Goal: Task Accomplishment & Management: Complete application form

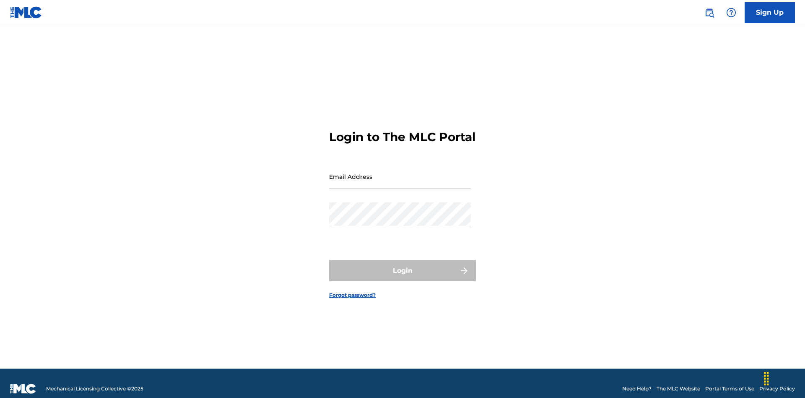
scroll to position [11, 0]
click at [400, 172] on input "Email Address" at bounding box center [400, 176] width 142 height 24
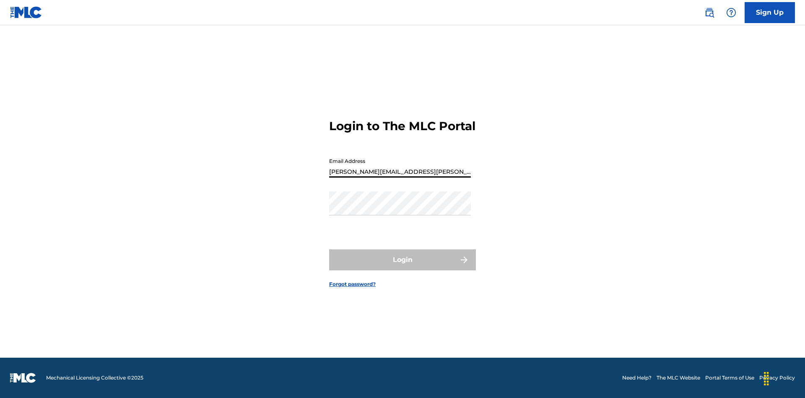
type input "[PERSON_NAME][EMAIL_ADDRESS][PERSON_NAME][DOMAIN_NAME]"
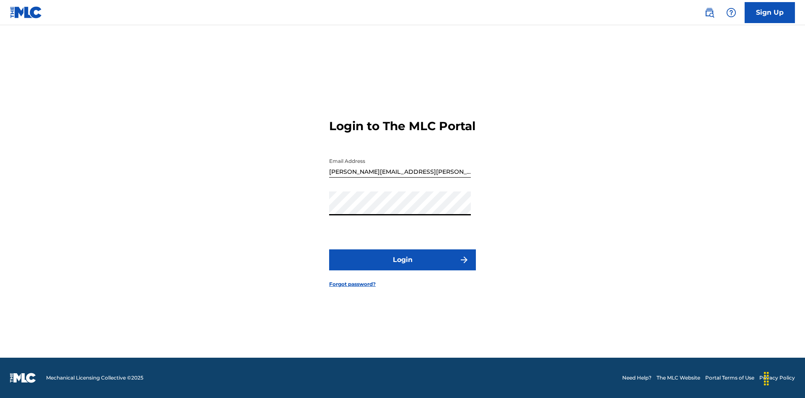
click at [403, 267] on button "Login" at bounding box center [402, 259] width 147 height 21
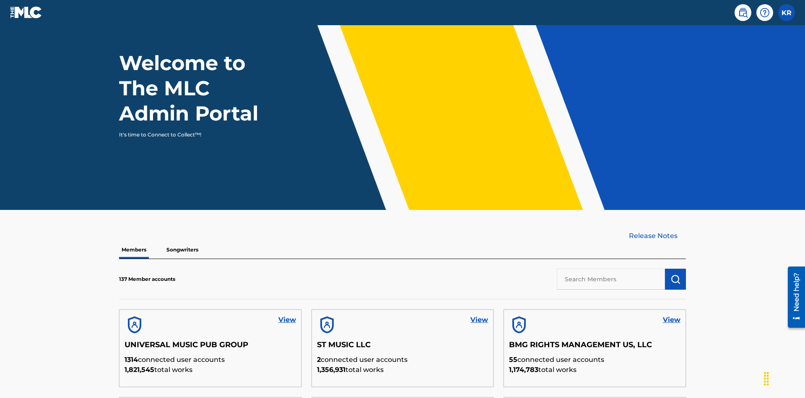
click at [611, 268] on input "text" at bounding box center [611, 278] width 108 height 21
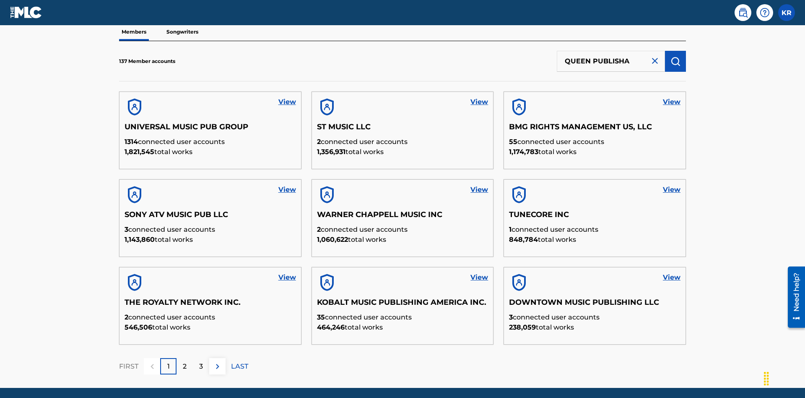
type input "QUEEN PUBLISHA"
click at [676, 56] on img "submit" at bounding box center [676, 61] width 10 height 10
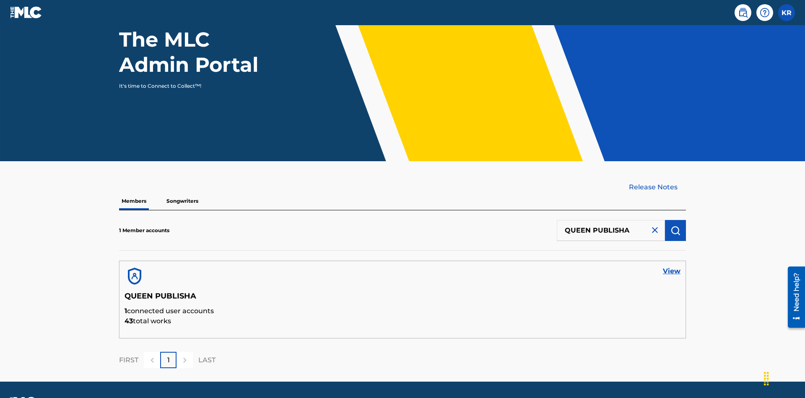
click at [672, 266] on link "View" at bounding box center [672, 271] width 18 height 10
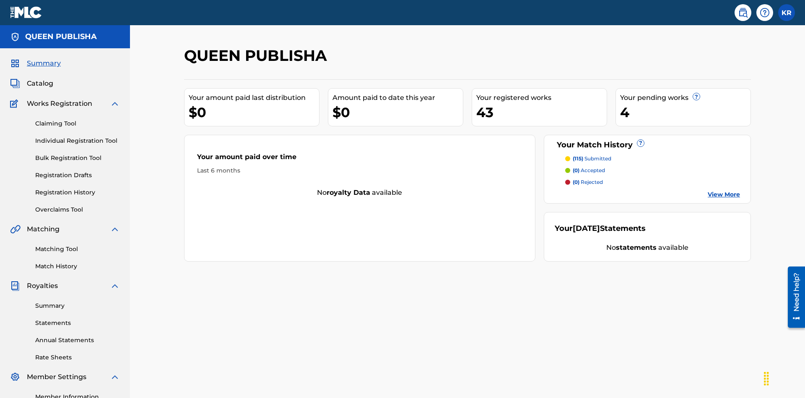
click at [40, 78] on span "Catalog" at bounding box center [40, 83] width 26 height 10
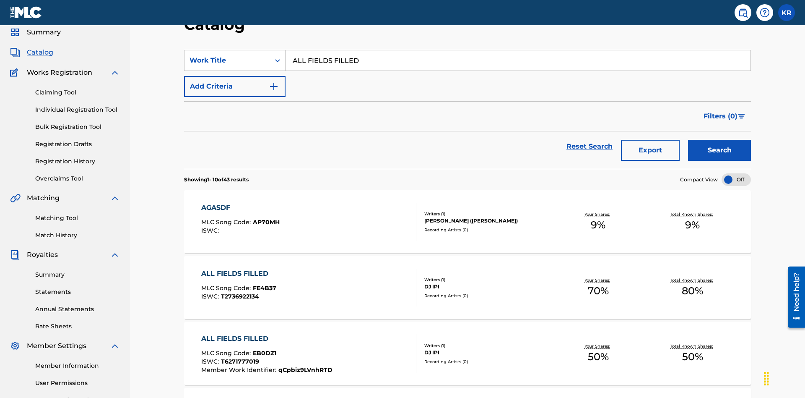
type input "ALL FIELDS FILLED"
click at [720, 140] on button "Search" at bounding box center [719, 150] width 63 height 21
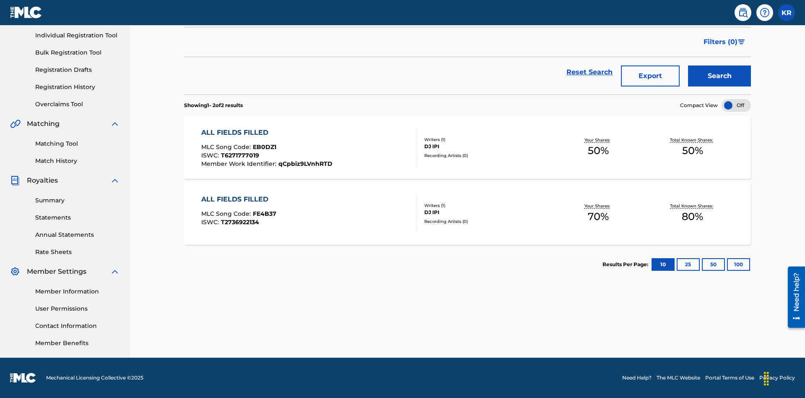
click at [263, 147] on span "EB0DZ1" at bounding box center [264, 147] width 23 height 8
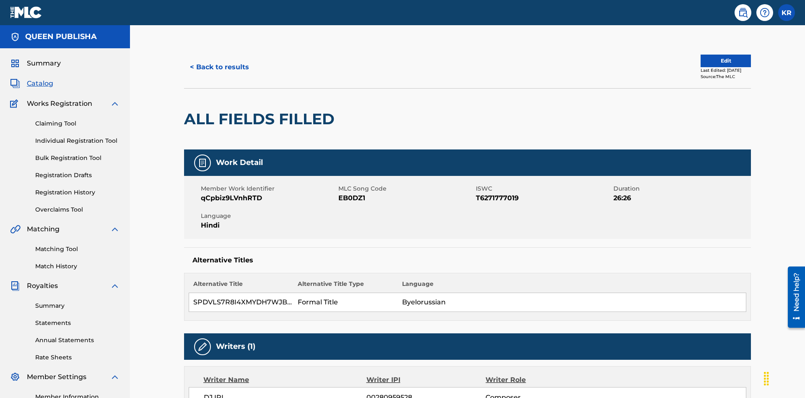
click at [716, 57] on button "Edit" at bounding box center [726, 61] width 50 height 13
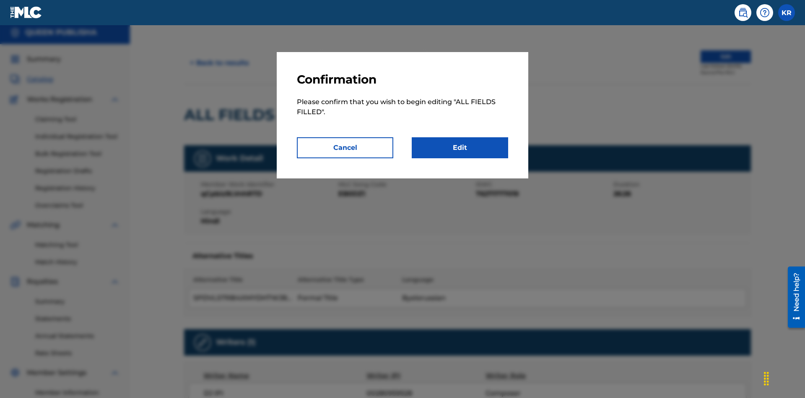
click at [460, 148] on link "Edit" at bounding box center [460, 147] width 96 height 21
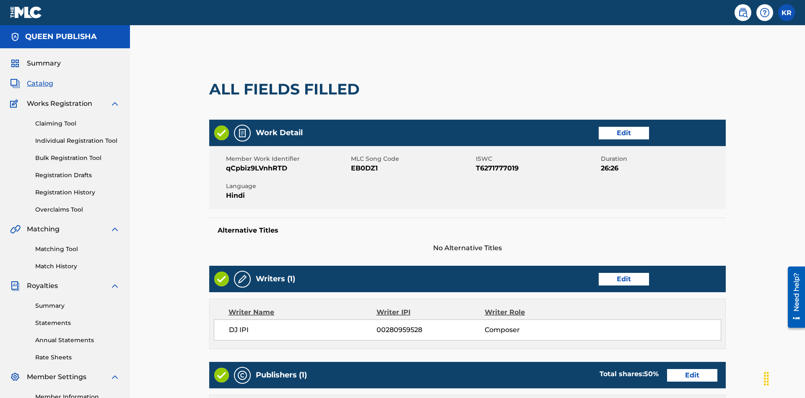
click at [599, 127] on link "Edit" at bounding box center [624, 133] width 50 height 13
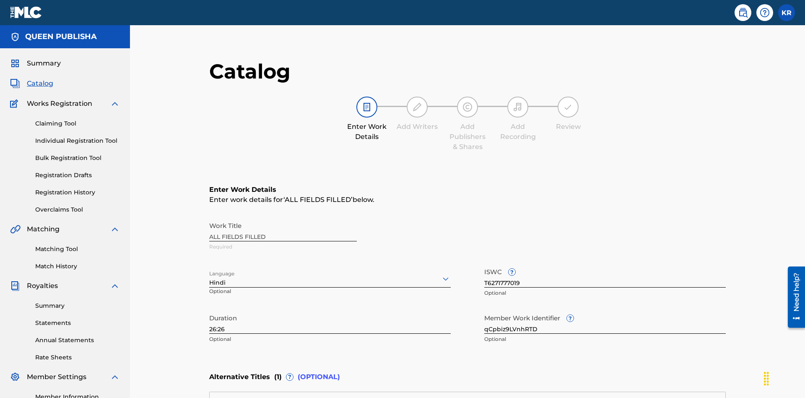
click at [209, 310] on input "26:26" at bounding box center [330, 322] width 242 height 24
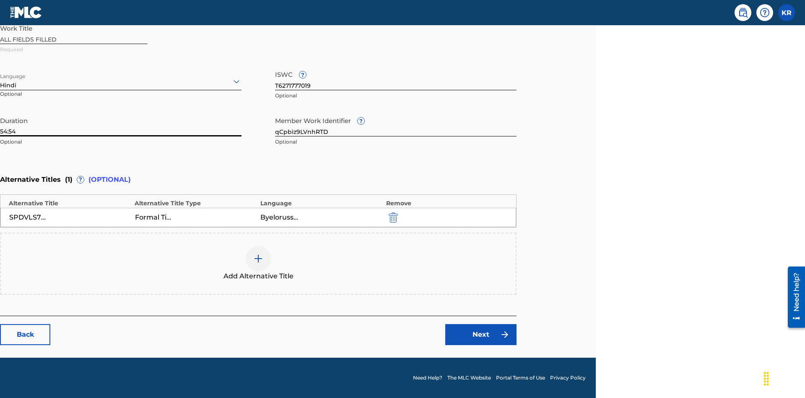
type input "54:54"
click at [237, 81] on icon at bounding box center [236, 81] width 10 height 10
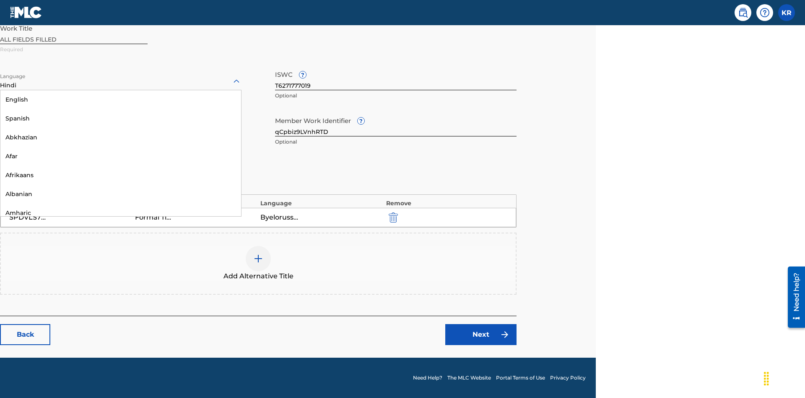
scroll to position [805, 0]
click at [121, 21] on div "Galician" at bounding box center [120, 11] width 241 height 19
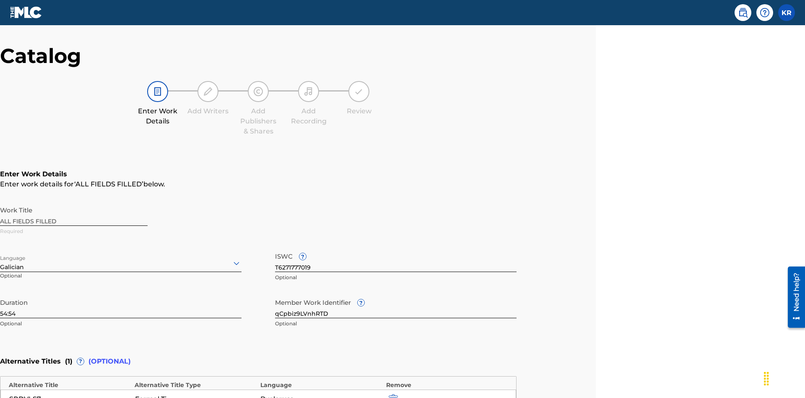
click at [396, 294] on input "qCpbiz9LVnhRTD" at bounding box center [396, 306] width 242 height 24
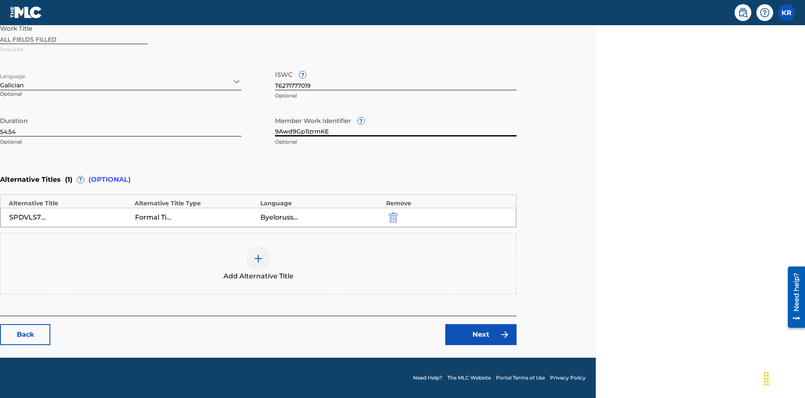
type input "9Awd9Gp1lzrmKE"
click at [396, 78] on input "T6271777019" at bounding box center [396, 78] width 242 height 24
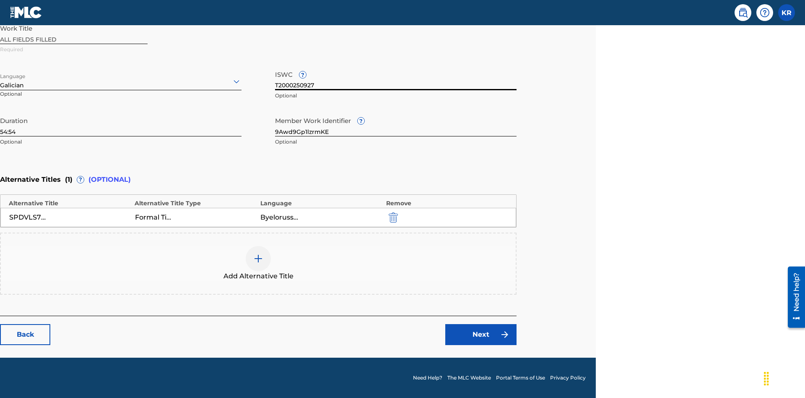
type input "T2000250927"
click at [392, 217] on img "submit" at bounding box center [393, 217] width 9 height 10
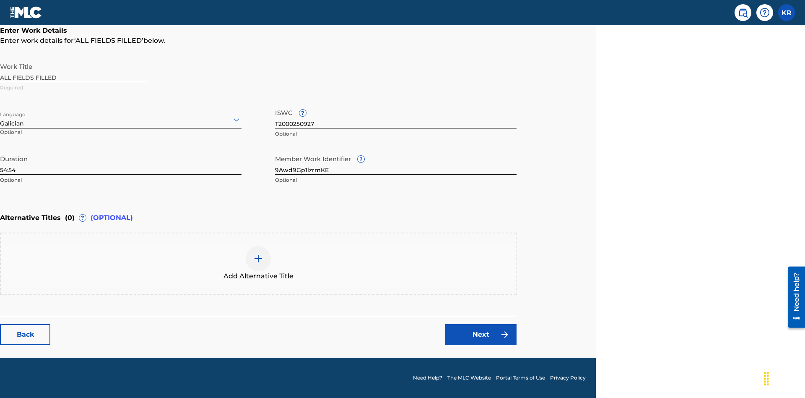
click at [258, 263] on img at bounding box center [258, 258] width 10 height 10
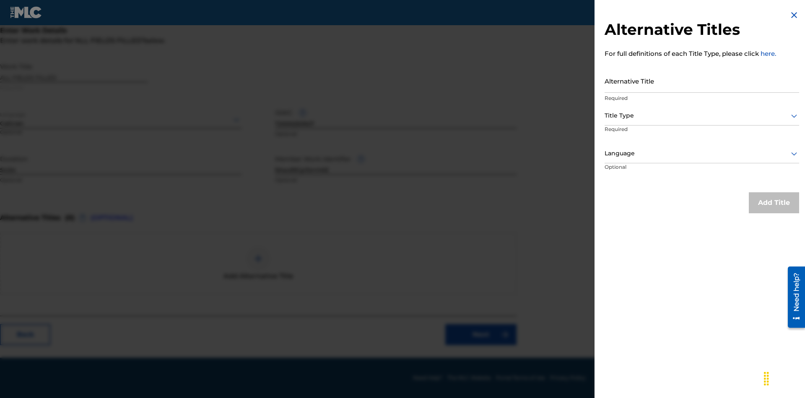
click at [702, 81] on input "Alternative Title" at bounding box center [702, 81] width 195 height 24
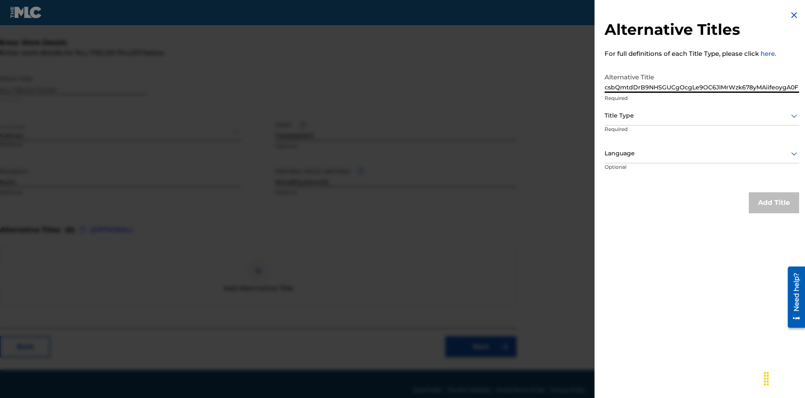
type input "csbQmtdDrB9NHSGUCgOcgLe9OC6JIMrWzk678yMAiifeoygA0F"
click at [702, 115] on div at bounding box center [702, 115] width 195 height 10
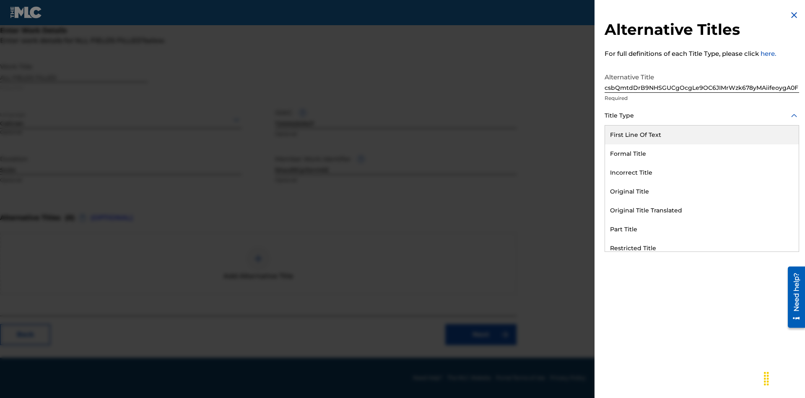
click at [702, 276] on div "Original Title With National Characters" at bounding box center [702, 285] width 194 height 19
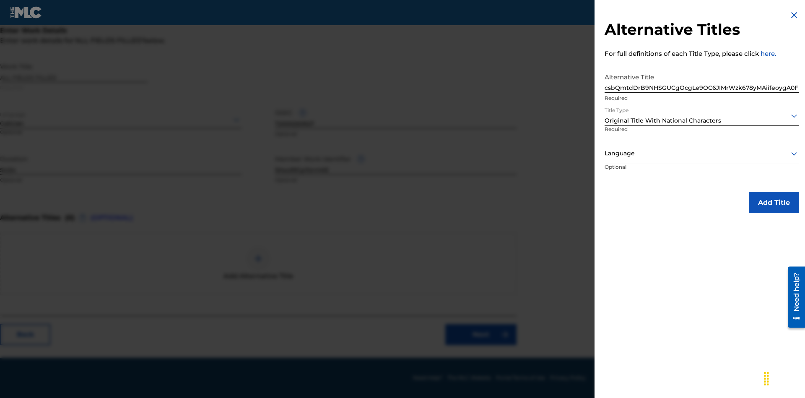
click at [702, 153] on div at bounding box center [702, 153] width 195 height 10
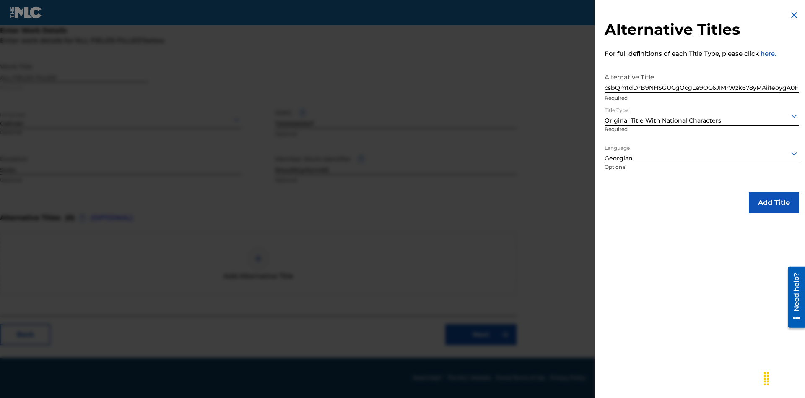
click at [774, 202] on button "Add Title" at bounding box center [774, 202] width 50 height 21
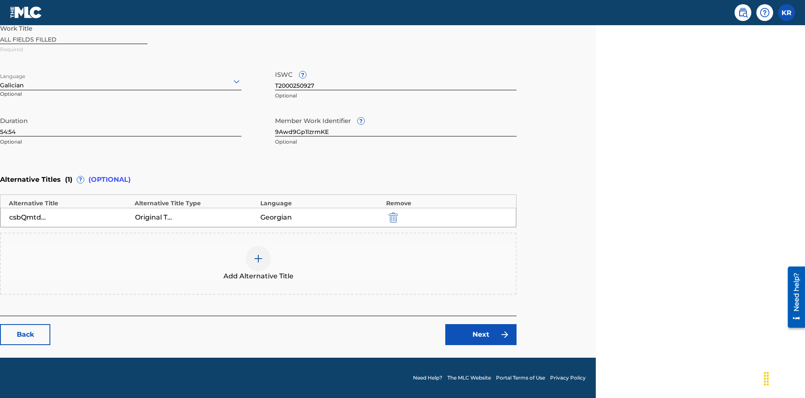
click at [481, 334] on link "Next" at bounding box center [480, 334] width 71 height 21
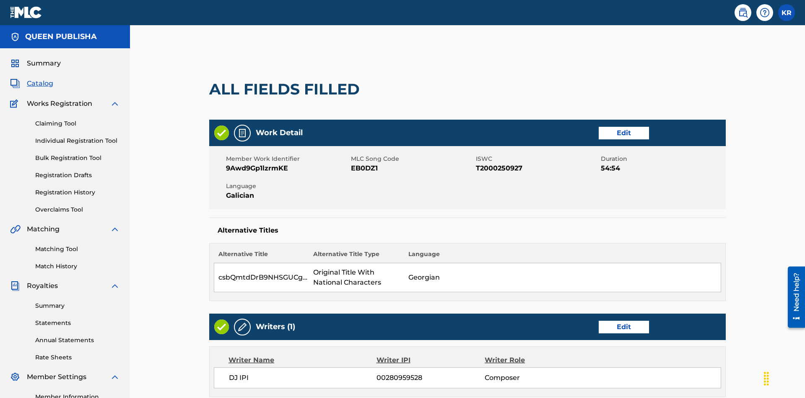
click at [599, 320] on link "Edit" at bounding box center [624, 326] width 50 height 13
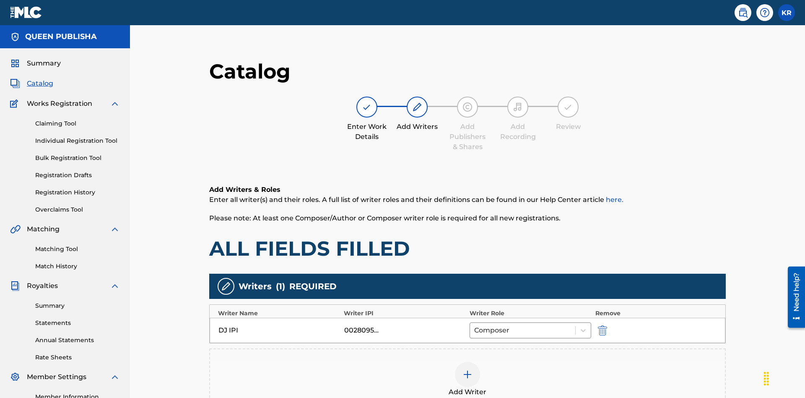
click at [598, 325] on img "submit" at bounding box center [602, 330] width 9 height 10
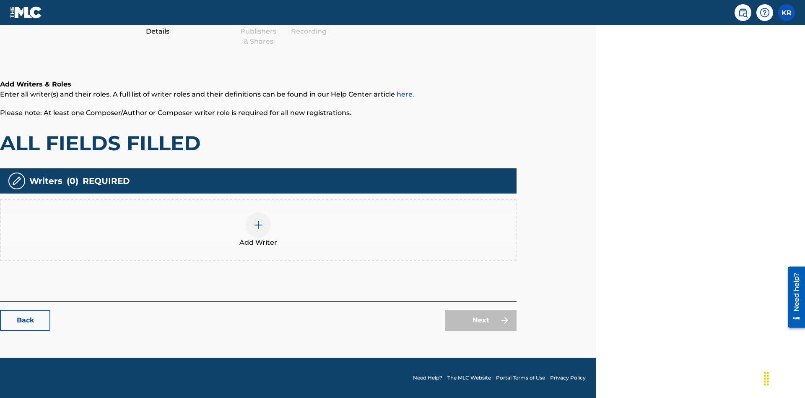
click at [258, 229] on img at bounding box center [258, 225] width 10 height 10
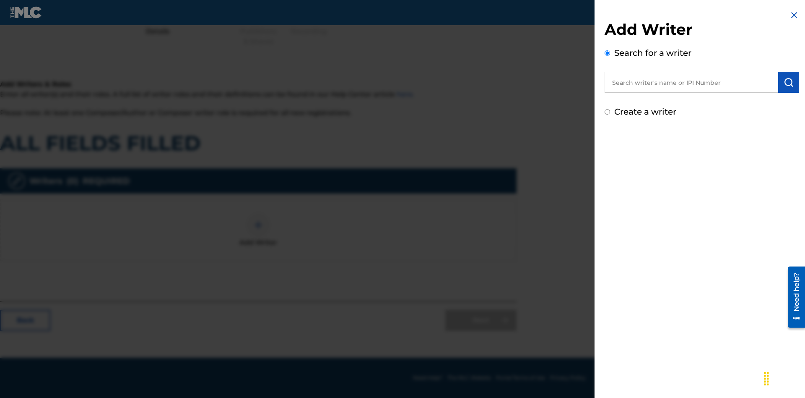
click at [608, 112] on input "Create a writer" at bounding box center [607, 111] width 5 height 5
radio input "false"
radio input "true"
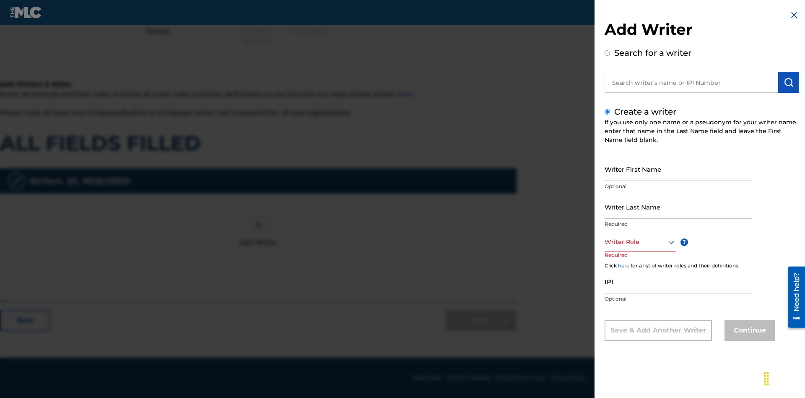
click at [679, 169] on input "Writer First Name" at bounding box center [679, 169] width 148 height 24
type input "stSd77CzuRx9Qo3FJ67fnp26K"
click at [679, 206] on input "Writer Last Name" at bounding box center [679, 207] width 148 height 24
type input "JxPFDRfWnO2bNDvUM7L4G62KG"
click at [640, 242] on div at bounding box center [641, 242] width 72 height 10
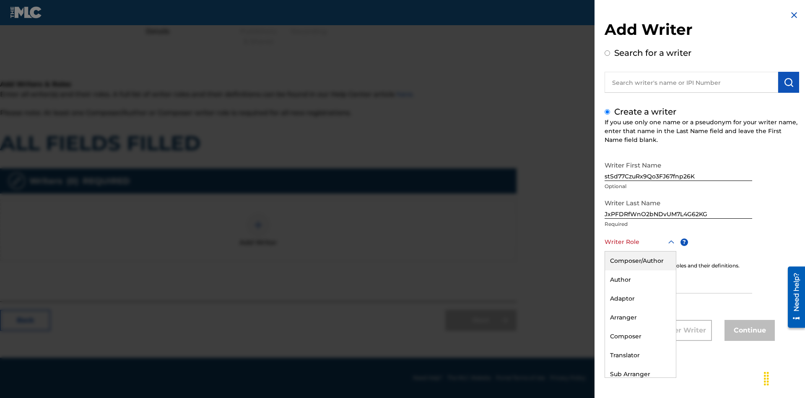
click at [640, 336] on div "Composer" at bounding box center [640, 336] width 71 height 19
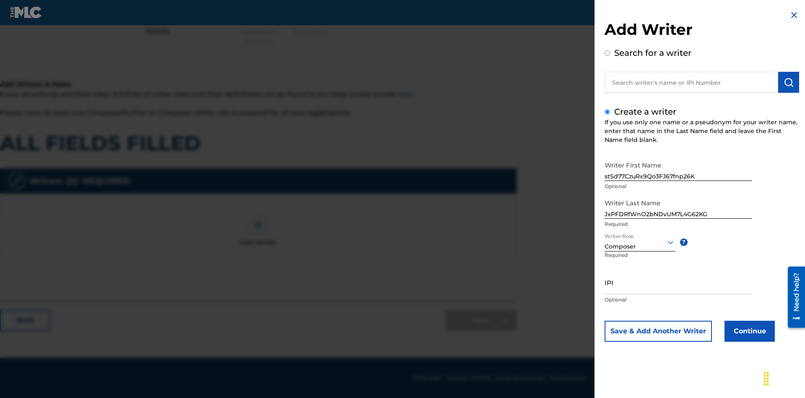
click at [679, 282] on input "IPI" at bounding box center [679, 282] width 148 height 24
type input "19901476754"
click at [749, 331] on button "Continue" at bounding box center [750, 330] width 50 height 21
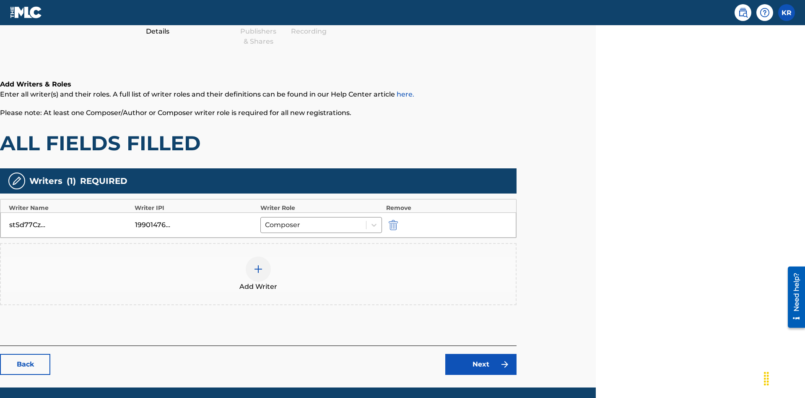
click at [258, 256] on div at bounding box center [258, 268] width 25 height 25
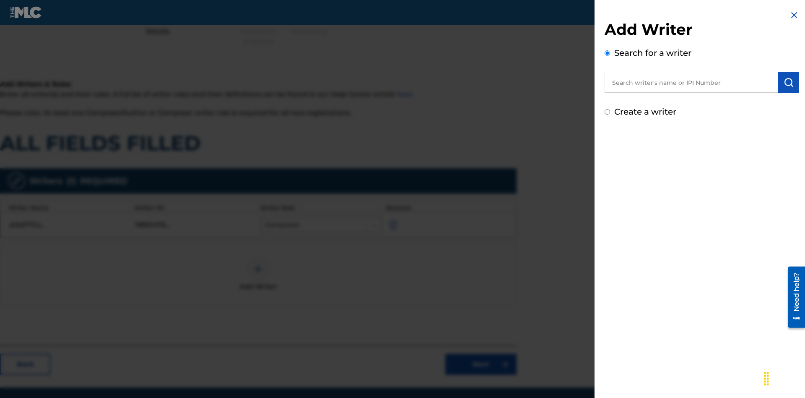
scroll to position [135, 209]
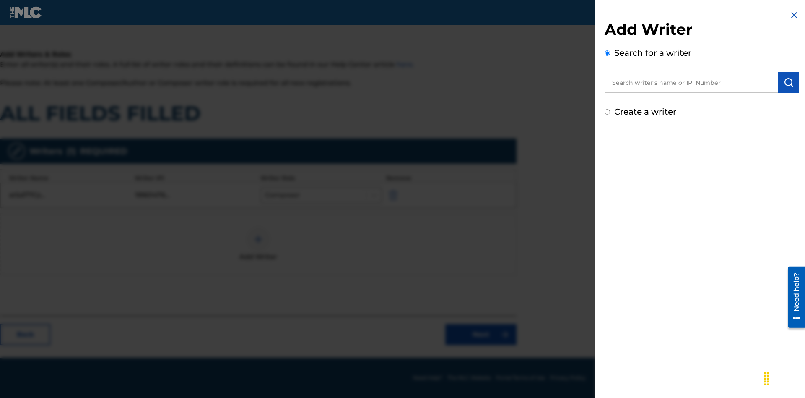
click at [608, 112] on input "Create a writer" at bounding box center [607, 111] width 5 height 5
radio input "false"
radio input "true"
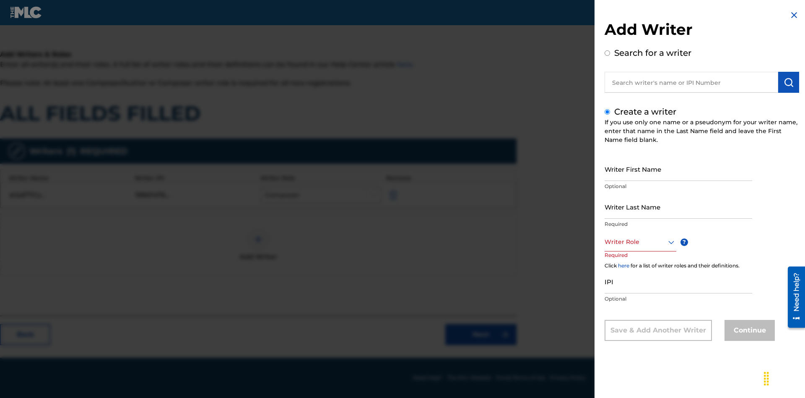
click at [679, 169] on input "Writer First Name" at bounding box center [679, 169] width 148 height 24
type input "n7t7vXiZJiW0wP7TPPorRlFpZ"
click at [679, 206] on input "Writer Last Name" at bounding box center [679, 207] width 148 height 24
type input "bTSZTaLYXYFzNFS488cBKCNmo"
click at [640, 242] on div at bounding box center [641, 242] width 72 height 10
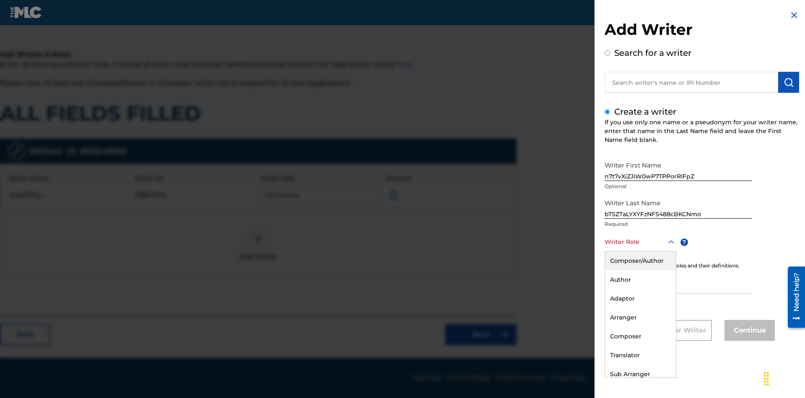
click at [640, 317] on div "Arranger" at bounding box center [640, 317] width 71 height 19
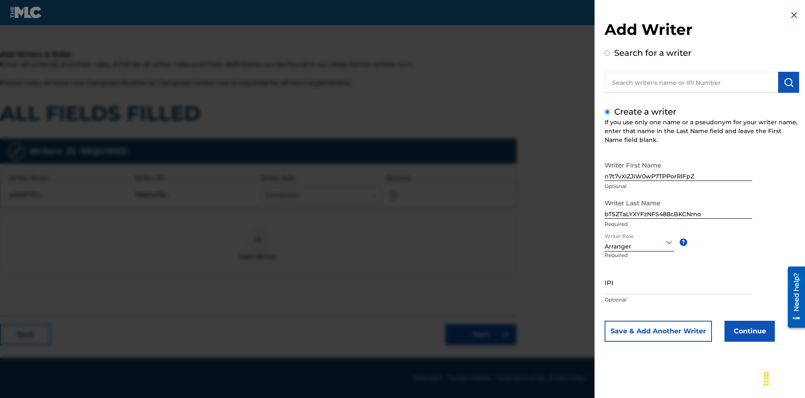
click at [679, 282] on input "IPI" at bounding box center [679, 282] width 148 height 24
click at [749, 331] on button "Continue" at bounding box center [750, 330] width 50 height 21
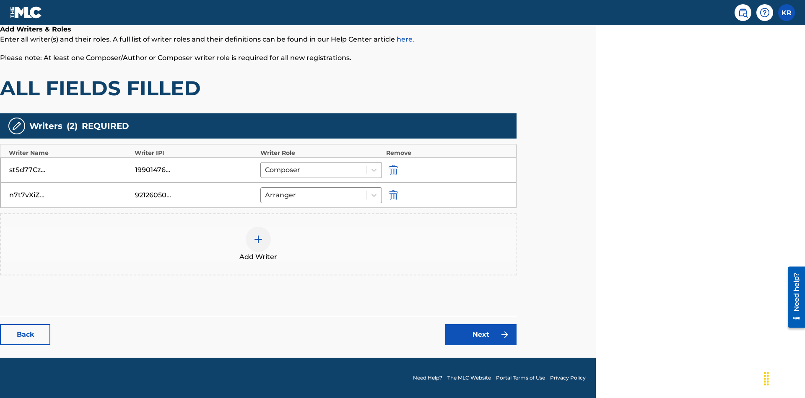
click at [481, 334] on link "Next" at bounding box center [480, 334] width 71 height 21
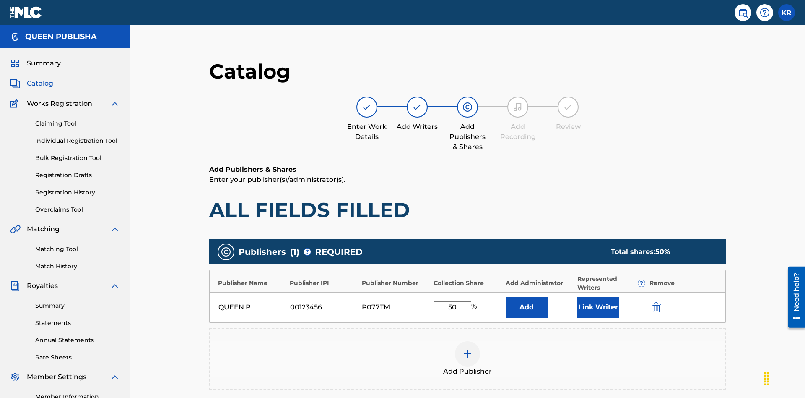
click at [652, 302] on img "submit" at bounding box center [656, 307] width 9 height 10
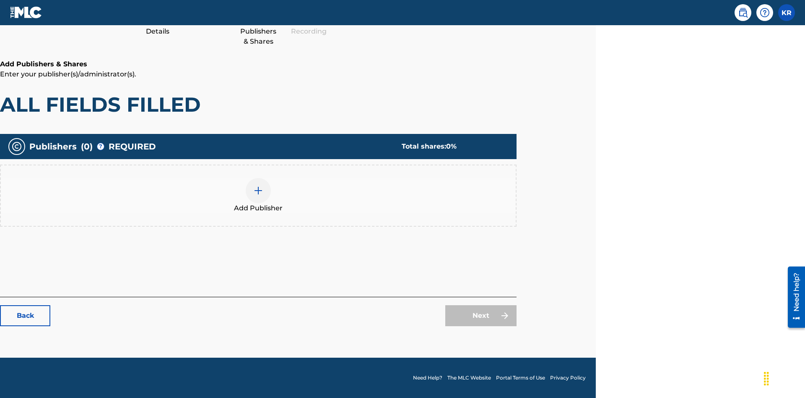
click at [258, 190] on img at bounding box center [258, 190] width 10 height 10
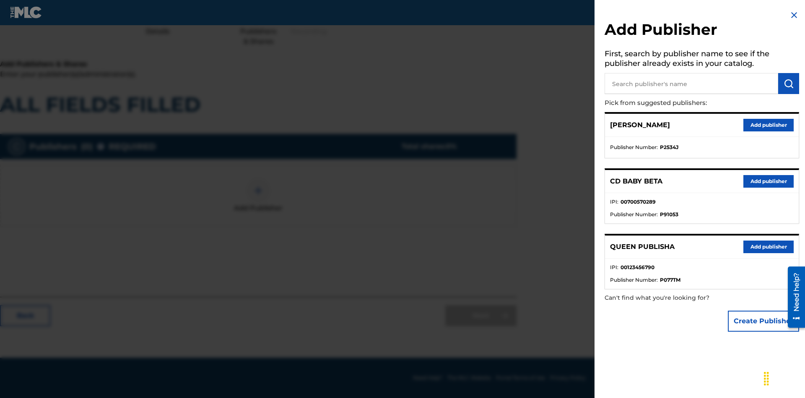
click at [764, 320] on button "Create Publisher" at bounding box center [763, 320] width 71 height 21
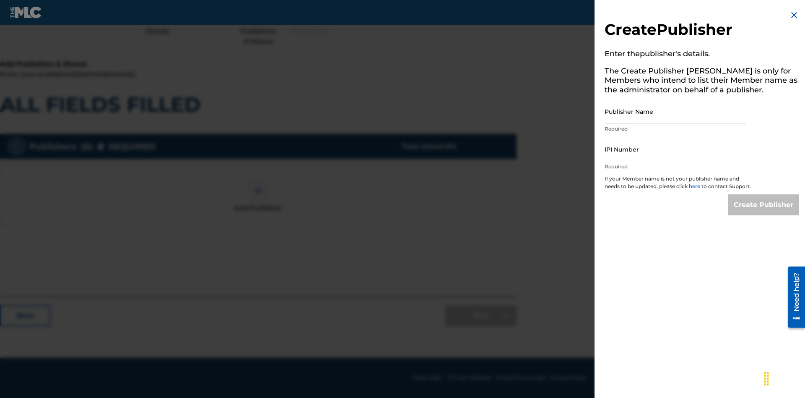
click at [676, 111] on input "Publisher Name" at bounding box center [676, 111] width 142 height 24
type input "KYpbOkiqIDfgJeLYrqQl"
click at [676, 149] on input "IPI Number" at bounding box center [676, 149] width 142 height 24
type input "15167218409"
click at [764, 212] on input "Create Publisher" at bounding box center [763, 204] width 71 height 21
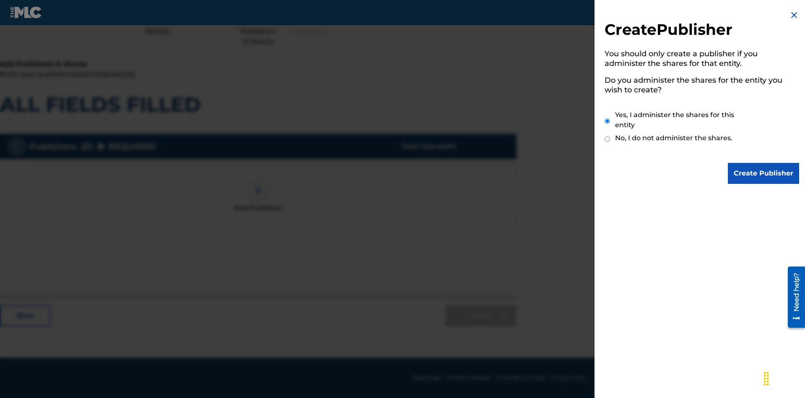
click at [764, 173] on input "Create Publisher" at bounding box center [763, 173] width 71 height 21
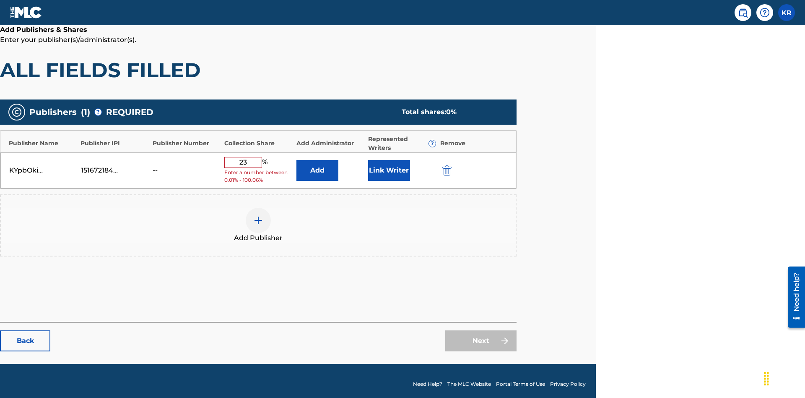
type input "23"
click at [389, 167] on button "Link Writer" at bounding box center [389, 170] width 42 height 21
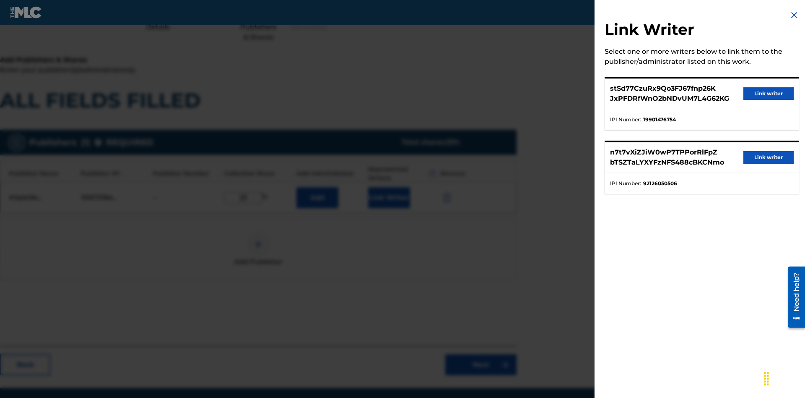
click at [769, 94] on button "Link writer" at bounding box center [769, 93] width 50 height 13
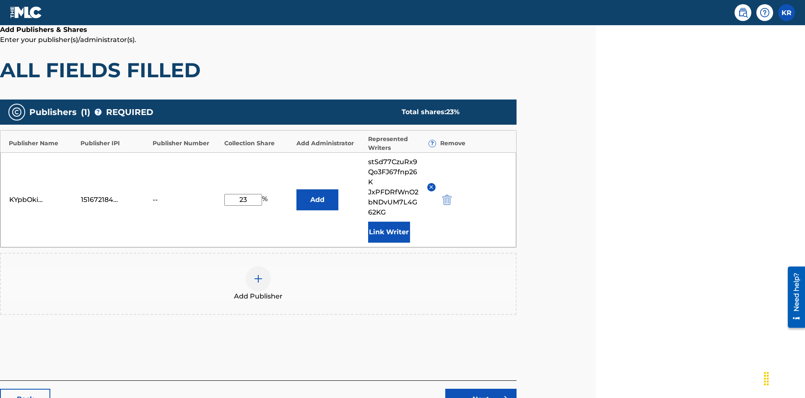
click at [389, 221] on button "Link Writer" at bounding box center [389, 231] width 42 height 21
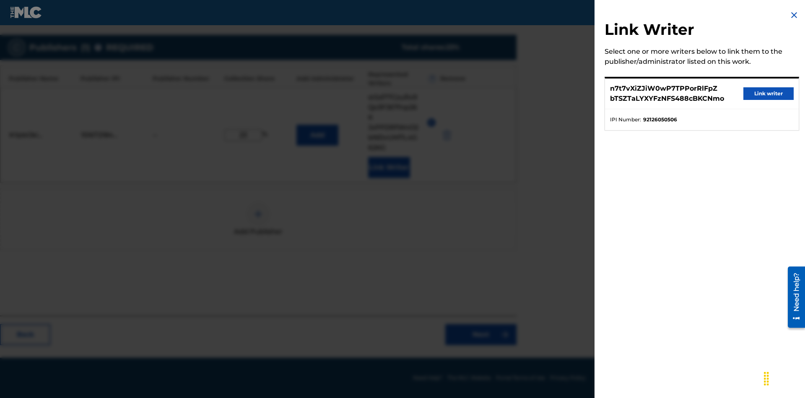
click at [769, 94] on button "Link writer" at bounding box center [769, 93] width 50 height 13
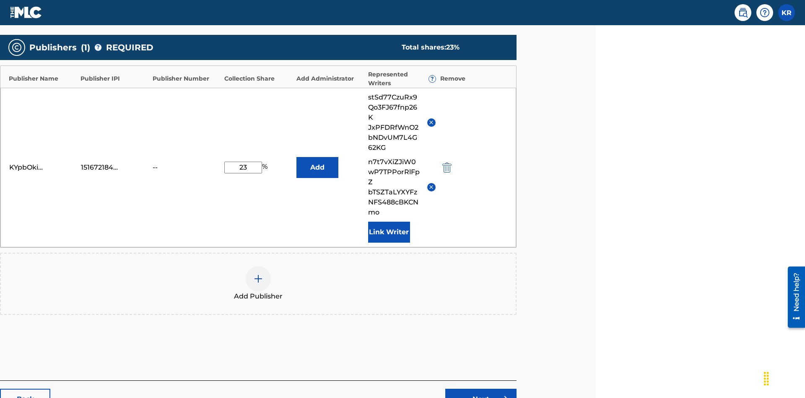
click at [389, 221] on button "Link Writer" at bounding box center [389, 231] width 42 height 21
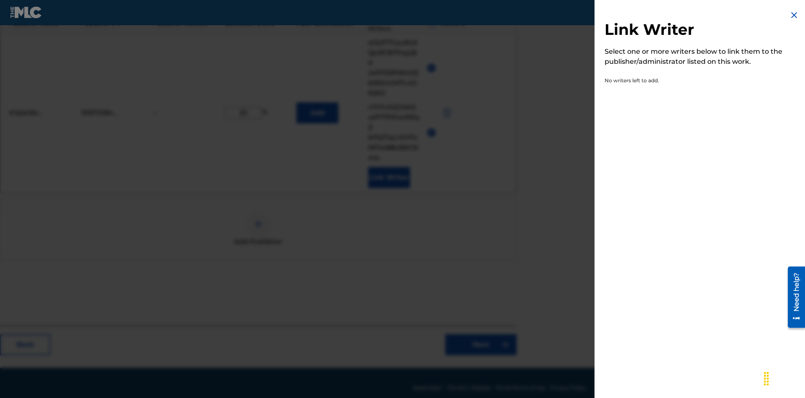
click at [794, 15] on img at bounding box center [794, 15] width 10 height 10
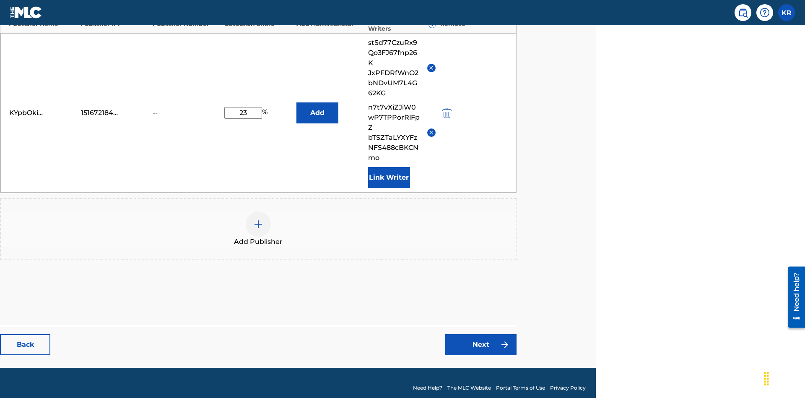
click at [317, 107] on button "Add" at bounding box center [318, 112] width 42 height 21
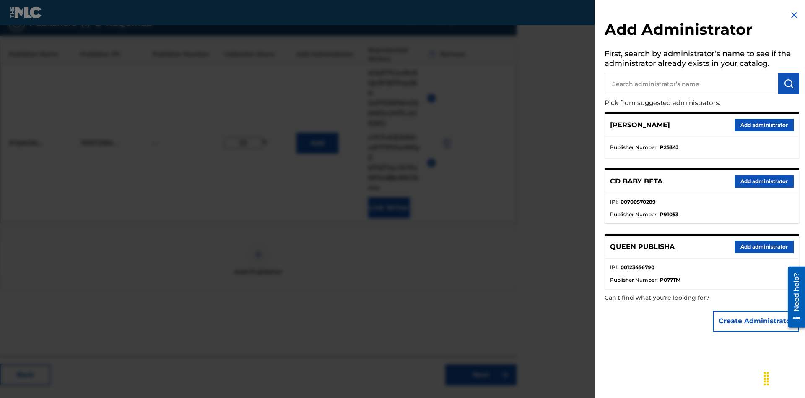
click at [757, 320] on button "Create Administrator" at bounding box center [756, 320] width 86 height 21
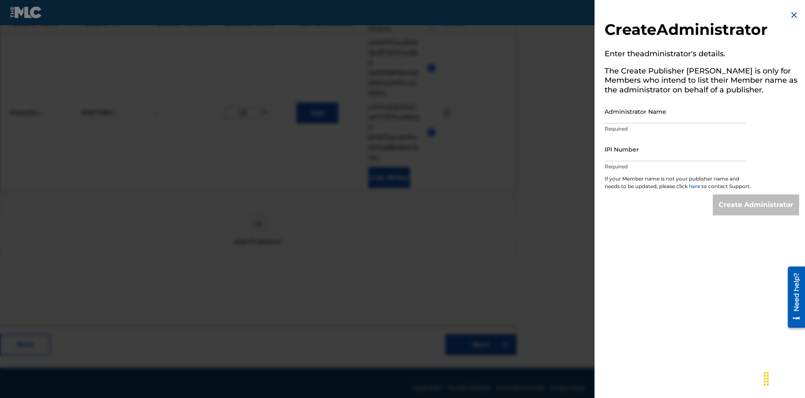
click at [676, 111] on input "Administrator Name" at bounding box center [676, 111] width 142 height 24
type input "Trzmf4SDqQvJ6B6ylwOV"
click at [676, 149] on input "IPI Number" at bounding box center [676, 149] width 142 height 24
type input "78256039427"
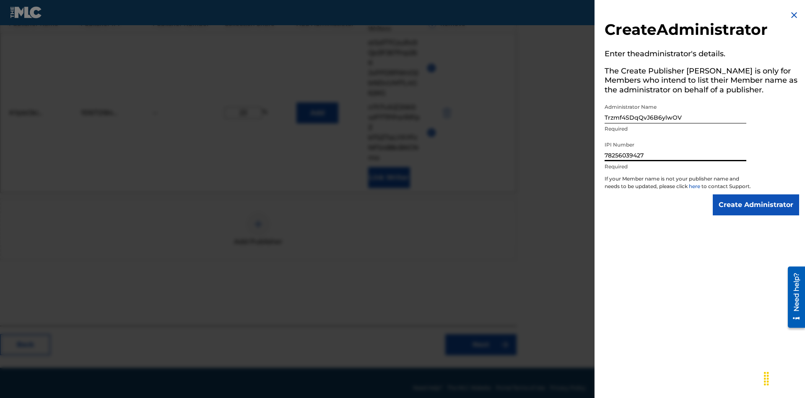
click at [757, 212] on input "Create Administrator" at bounding box center [756, 204] width 86 height 21
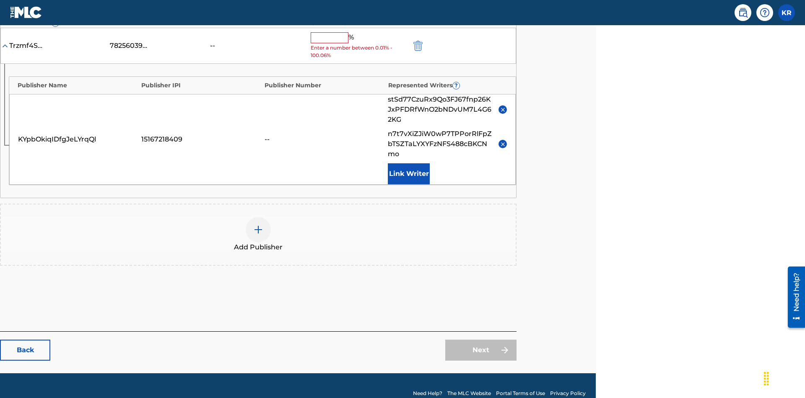
scroll to position [237, 209]
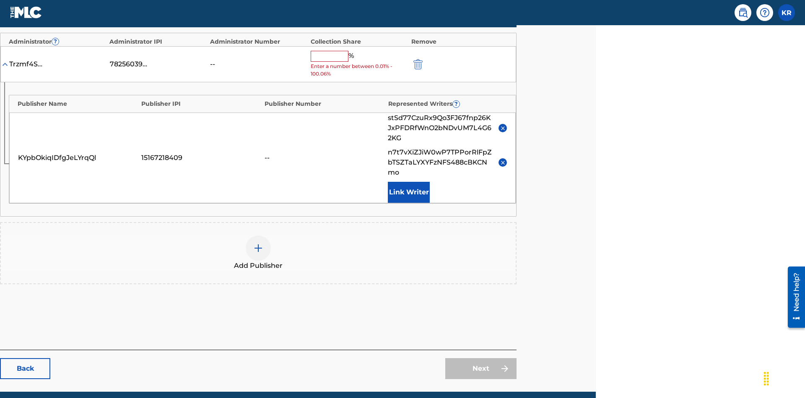
type input "8"
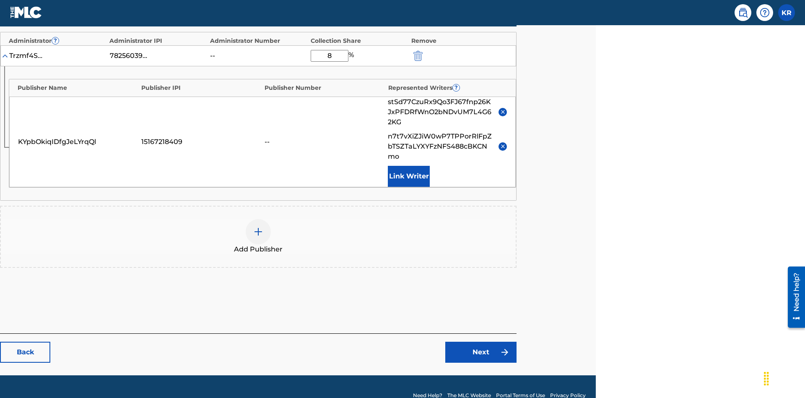
click at [481, 341] on link "Next" at bounding box center [480, 351] width 71 height 21
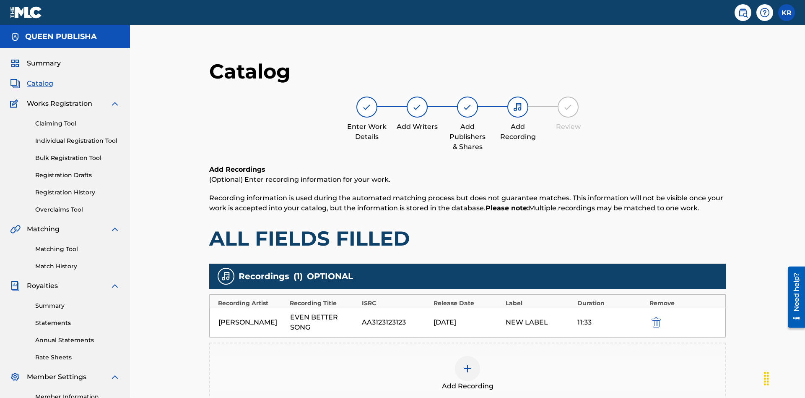
click at [652, 317] on img "submit" at bounding box center [656, 322] width 9 height 10
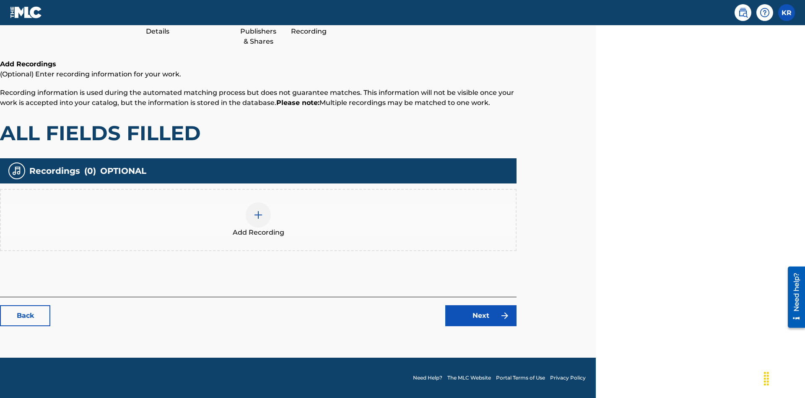
click at [258, 219] on img at bounding box center [258, 215] width 10 height 10
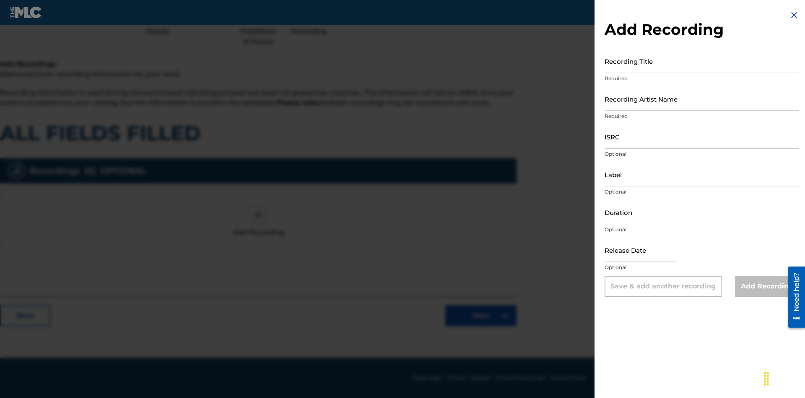
click at [702, 61] on input "Recording Title" at bounding box center [702, 61] width 195 height 24
type input "lP96bM5FsGfzB5Xh2WcOE9Qf2"
click at [702, 99] on input "Recording Artist Name" at bounding box center [702, 99] width 195 height 24
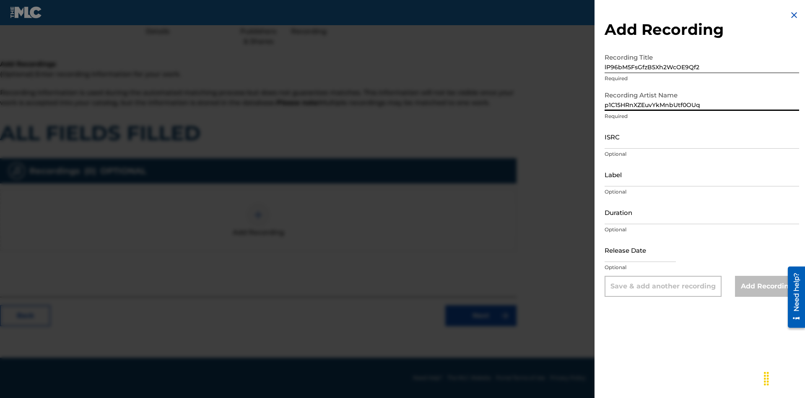
type input "p1C15HRnXZEuvYkMnbUtf0OUq"
click at [702, 136] on input "ISRC" at bounding box center [702, 137] width 195 height 24
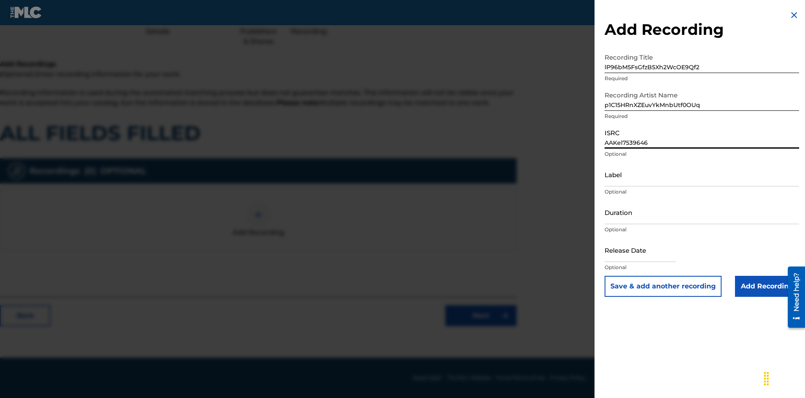
type input "AAKel7539646"
click at [702, 174] on input "Label" at bounding box center [702, 174] width 195 height 24
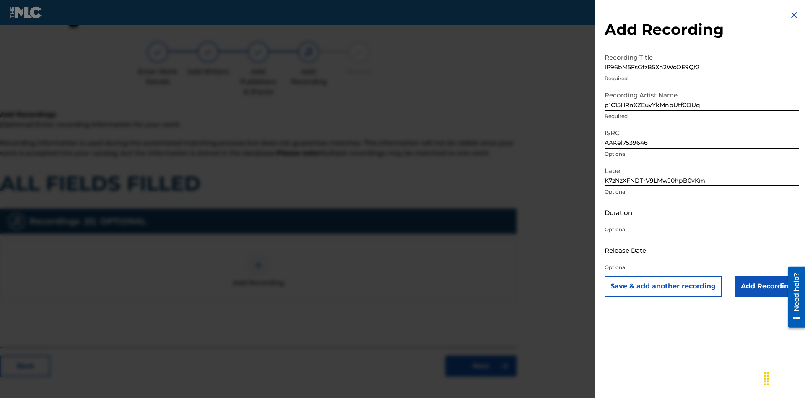
type input "K7zNzXFNDTrV9LMwJ0hpB0vKm"
click at [702, 212] on input "Duration" at bounding box center [702, 212] width 195 height 24
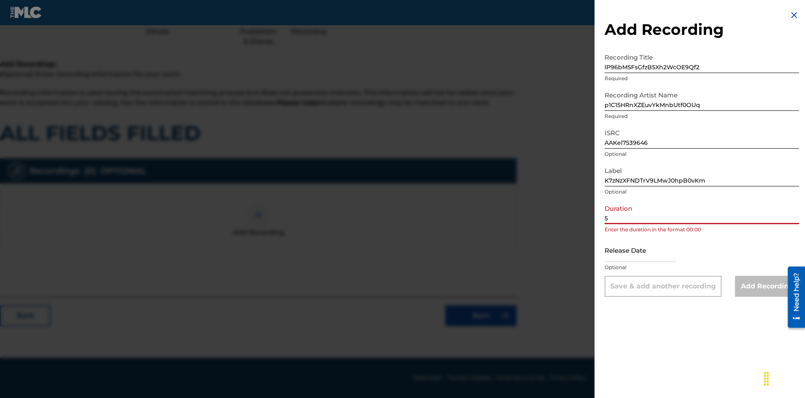
click at [702, 212] on input "5" at bounding box center [702, 212] width 195 height 24
type input "58:58"
click at [647, 250] on input "text" at bounding box center [640, 250] width 71 height 24
select select "7"
select select "2025"
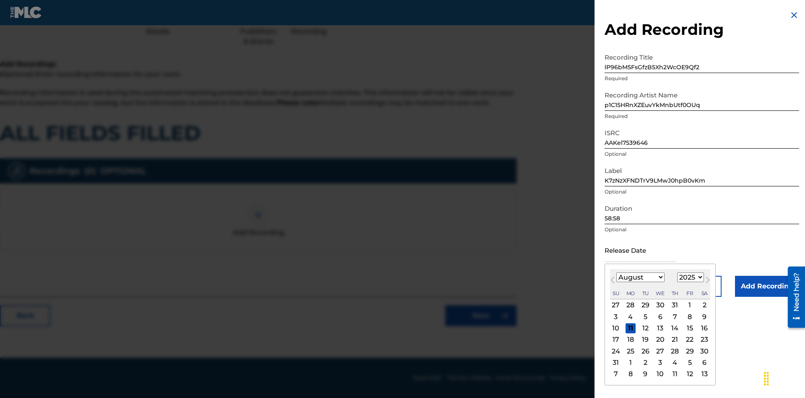
click at [640, 277] on select "January February March April May June July August September October November De…" at bounding box center [640, 277] width 48 height 10
select select "7"
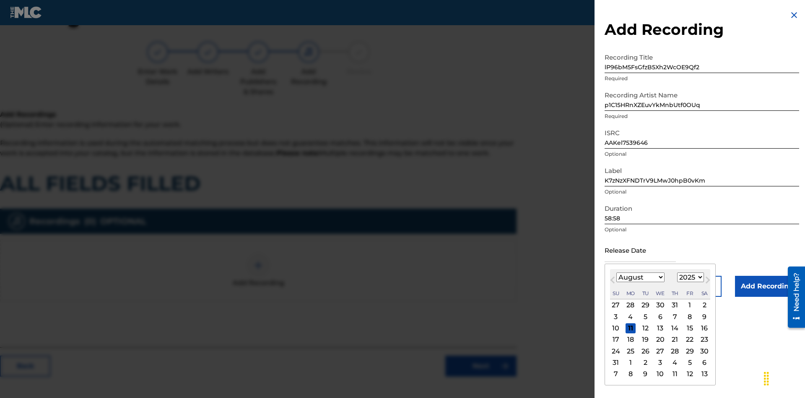
click at [689, 277] on select "1900 1901 1902 1903 1904 1905 1906 1907 1908 1909 1910 1911 1912 1913 1914 1915…" at bounding box center [690, 277] width 27 height 10
select select "2025"
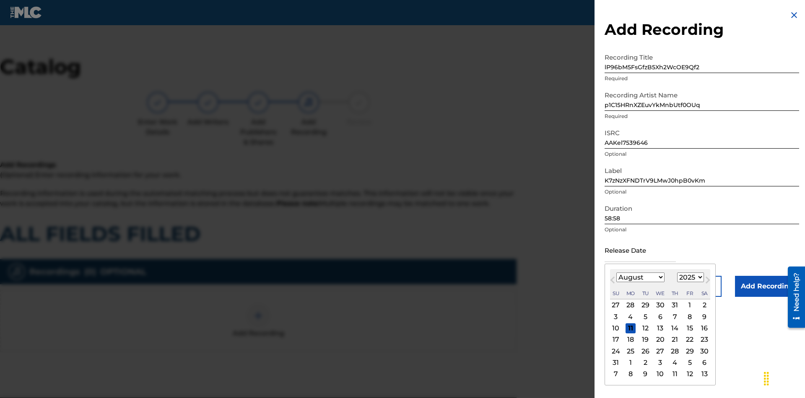
click at [689, 277] on select "1900 1901 1902 1903 1904 1905 1906 1907 1908 1909 1910 1911 1912 1913 1914 1915…" at bounding box center [690, 277] width 27 height 10
click at [616, 328] on div "10" at bounding box center [616, 328] width 10 height 10
type input "[DATE]"
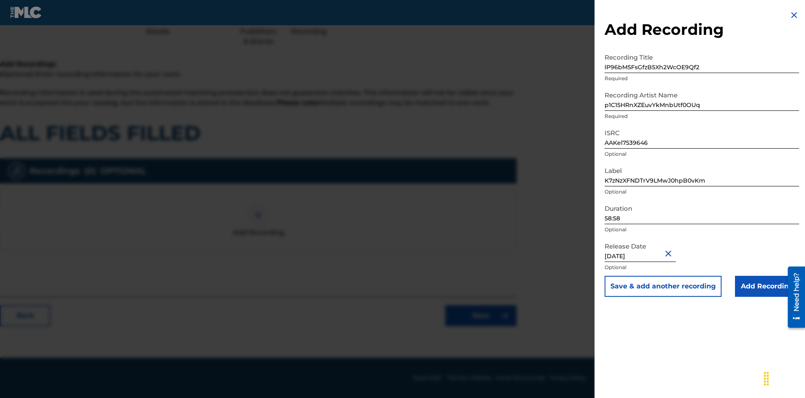
click at [767, 286] on input "Add Recording" at bounding box center [767, 286] width 64 height 21
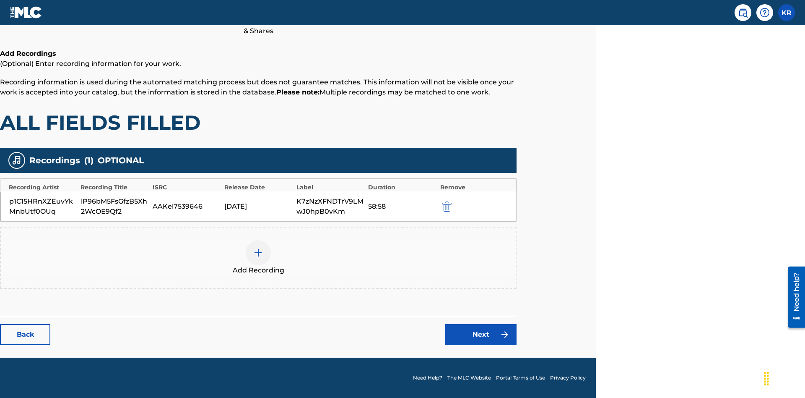
click at [481, 334] on link "Next" at bounding box center [480, 334] width 71 height 21
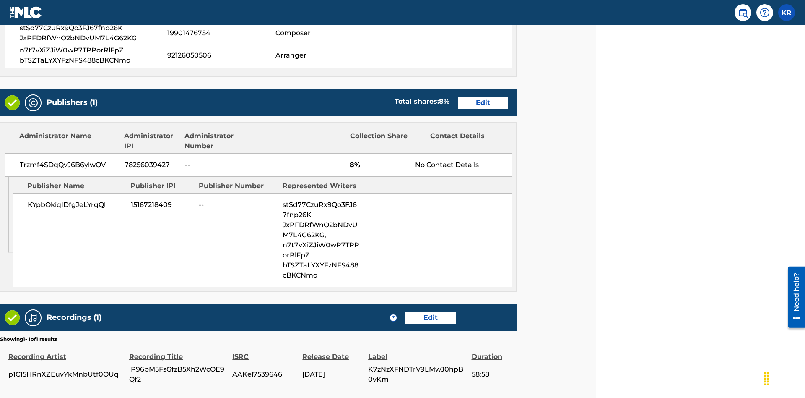
scroll to position [429, 209]
